Goal: Transaction & Acquisition: Purchase product/service

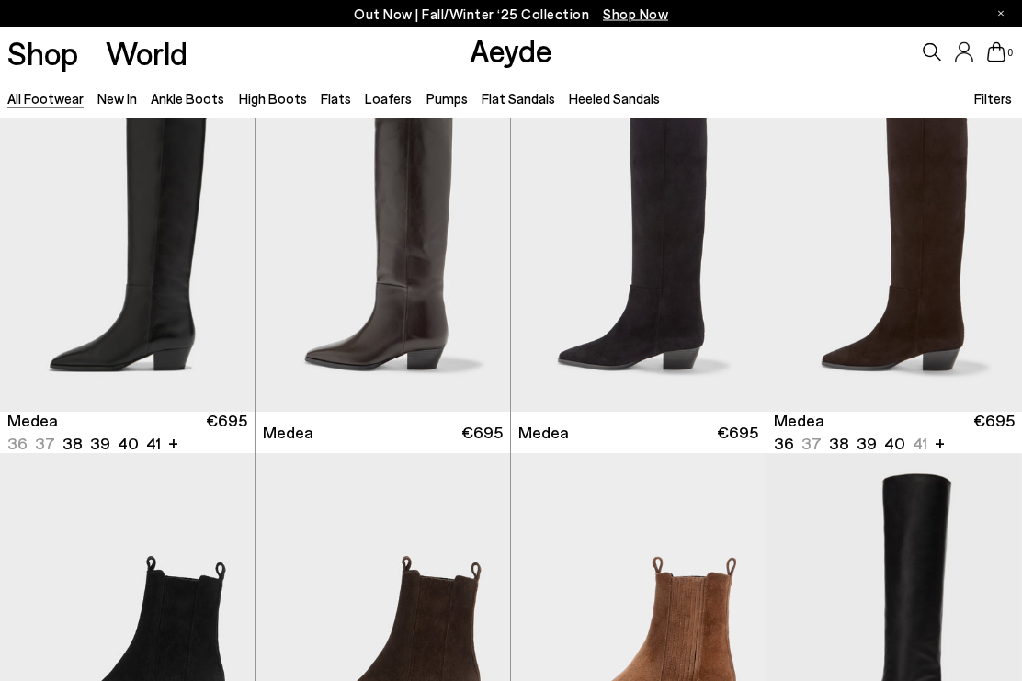
scroll to position [28, 0]
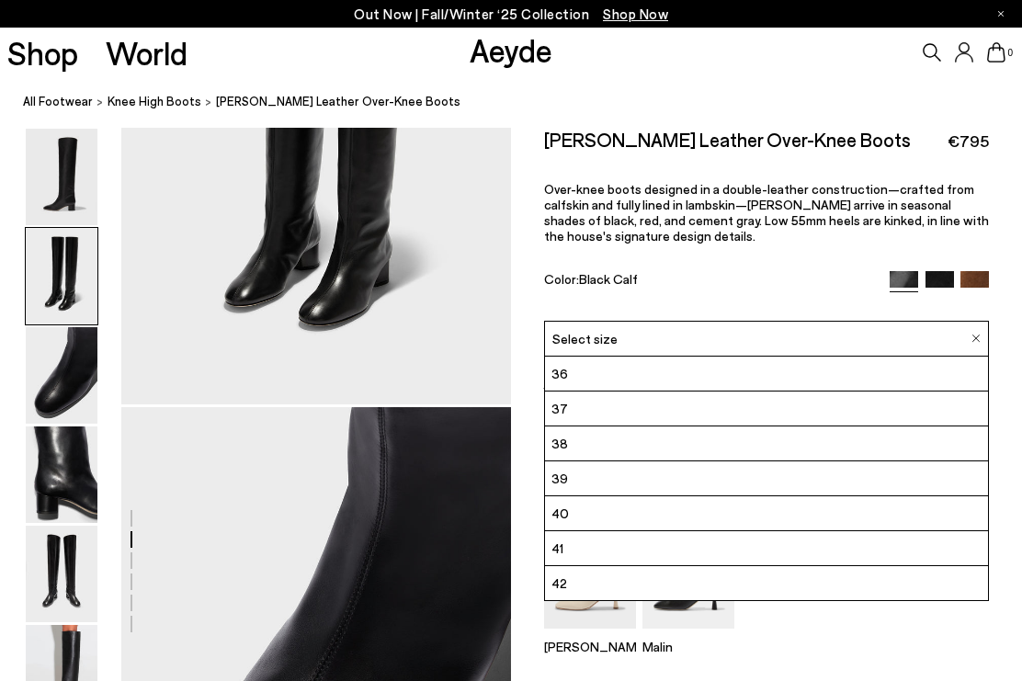
scroll to position [733, 0]
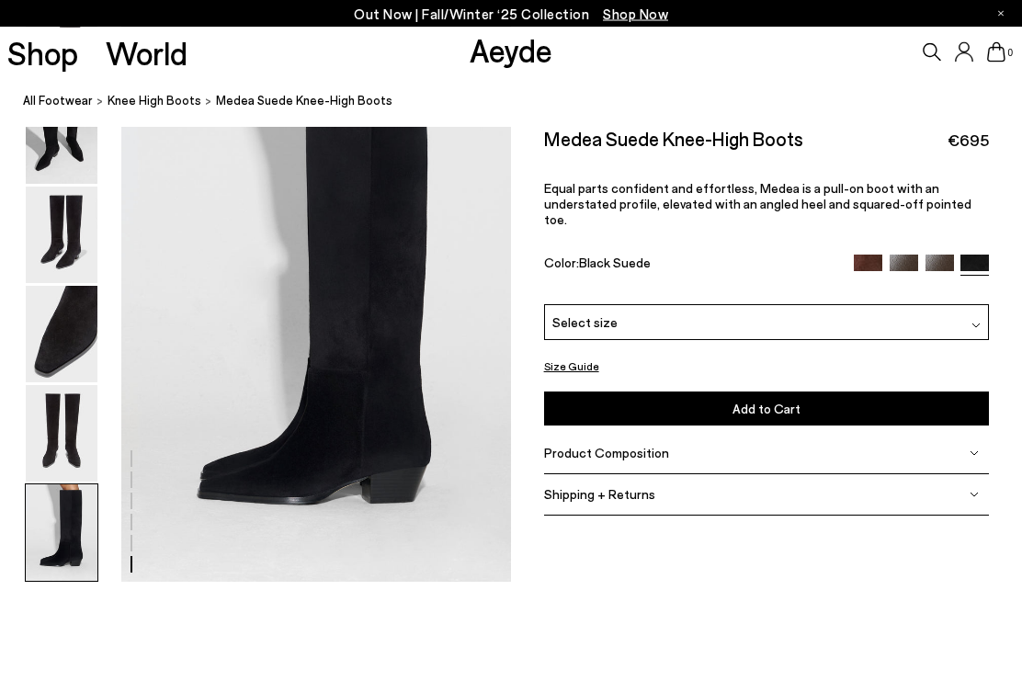
scroll to position [2737, 0]
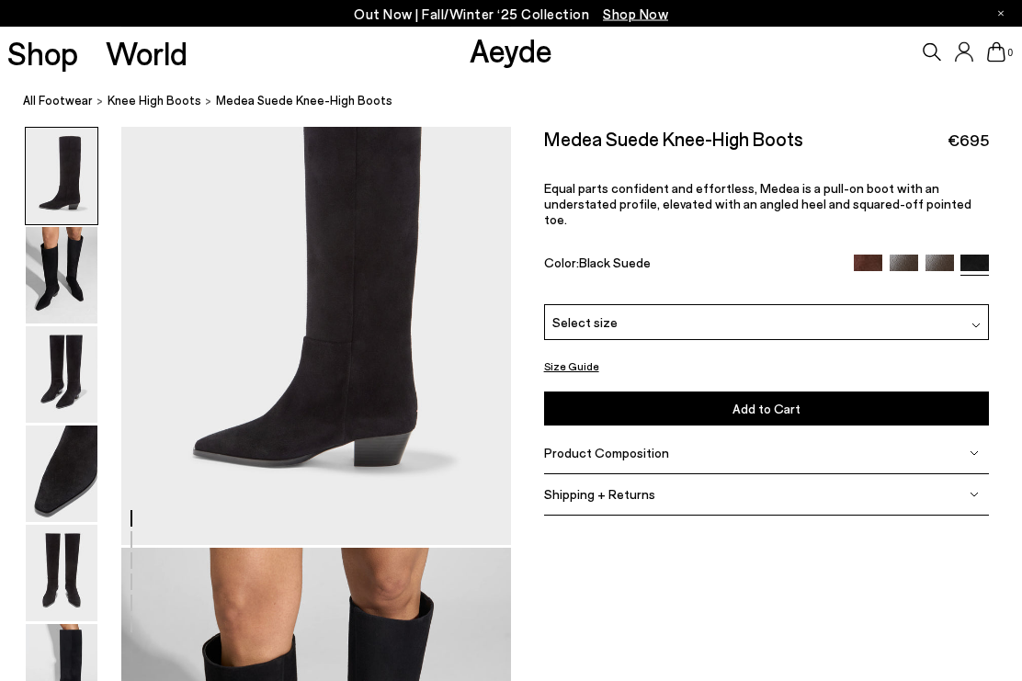
scroll to position [0, 0]
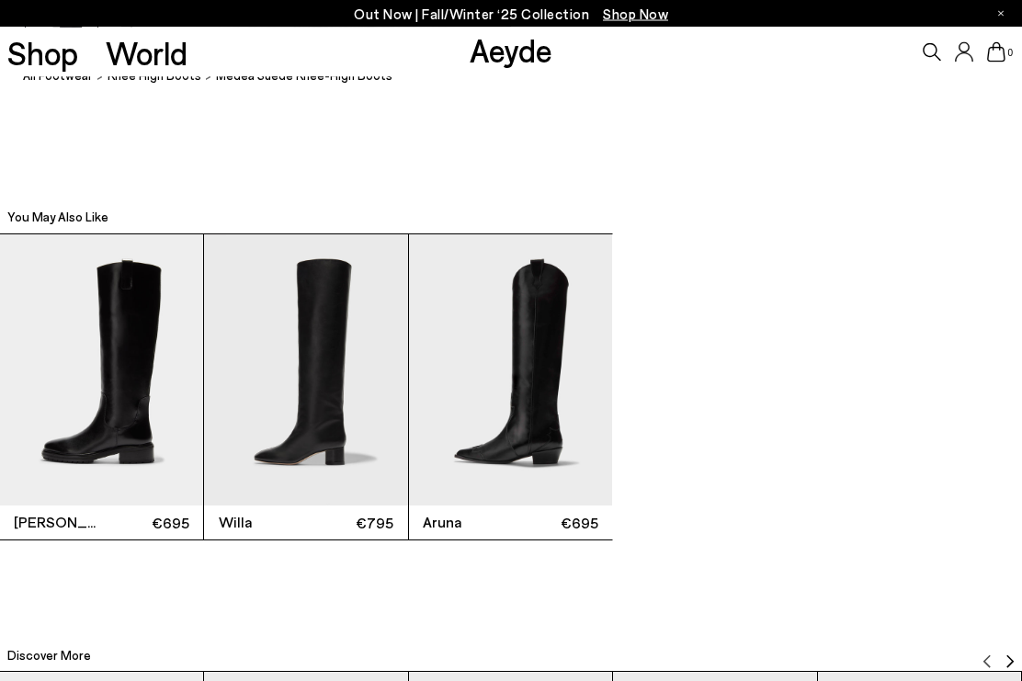
scroll to position [3169, 0]
